Goal: Transaction & Acquisition: Download file/media

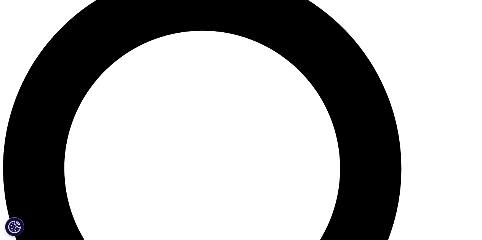
scroll to position [80, 0]
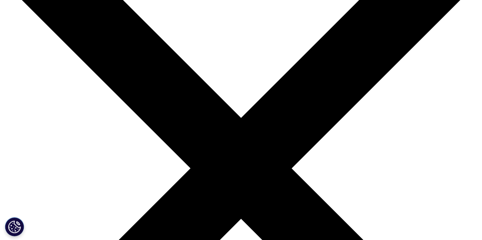
drag, startPoint x: 337, startPoint y: 99, endPoint x: 363, endPoint y: 103, distance: 26.1
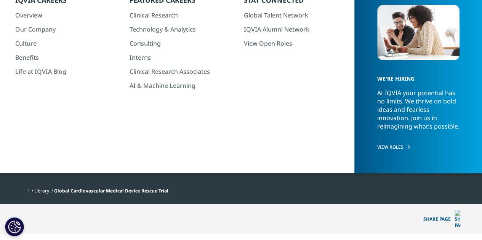
click at [363, 103] on div at bounding box center [392, 80] width 147 height 172
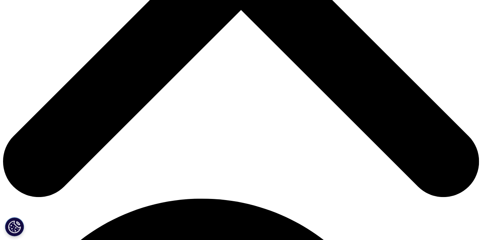
scroll to position [296, 0]
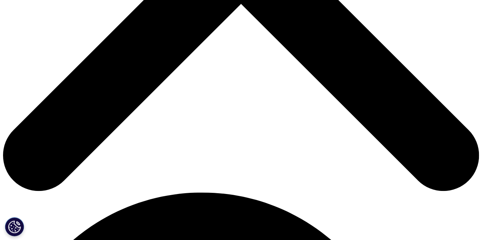
drag, startPoint x: 487, startPoint y: 30, endPoint x: 470, endPoint y: 96, distance: 67.8
